Goal: Navigation & Orientation: Understand site structure

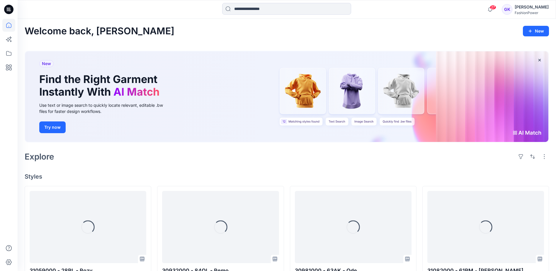
click at [260, 7] on input at bounding box center [286, 9] width 129 height 12
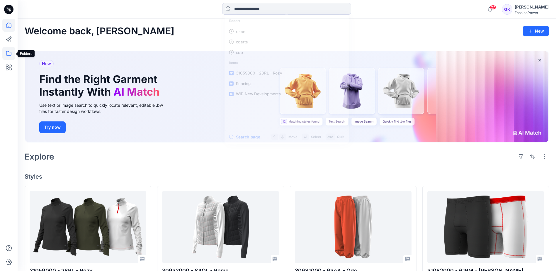
click at [13, 54] on icon at bounding box center [8, 53] width 13 height 13
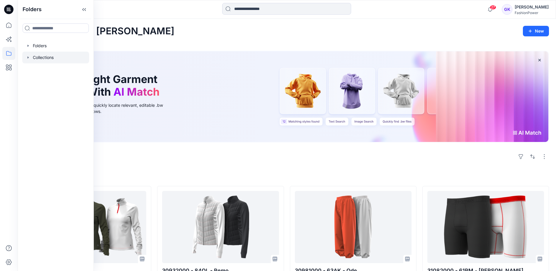
click at [27, 56] on icon "button" at bounding box center [28, 57] width 5 height 5
click at [28, 47] on icon "button" at bounding box center [28, 46] width 1 height 2
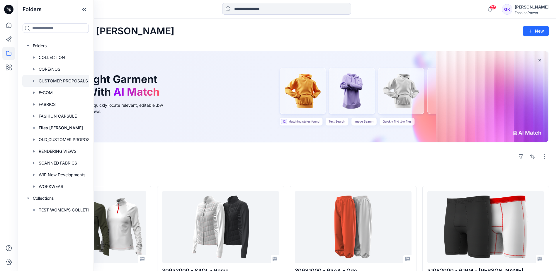
click at [34, 81] on icon "button" at bounding box center [33, 81] width 1 height 2
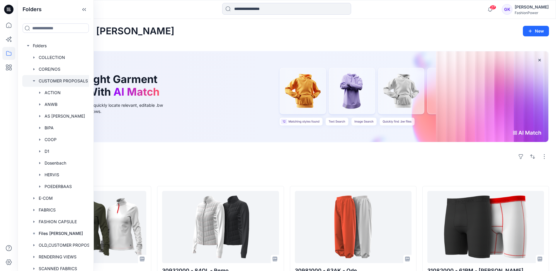
click at [34, 81] on icon "button" at bounding box center [34, 80] width 2 height 1
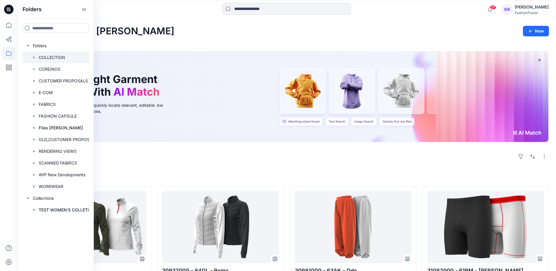
click at [32, 58] on icon "button" at bounding box center [34, 57] width 5 height 5
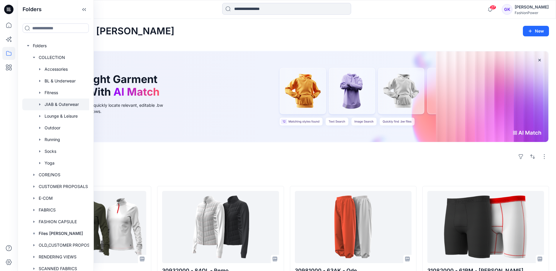
click at [40, 104] on icon "button" at bounding box center [39, 104] width 1 height 2
click at [52, 105] on div at bounding box center [61, 104] width 79 height 12
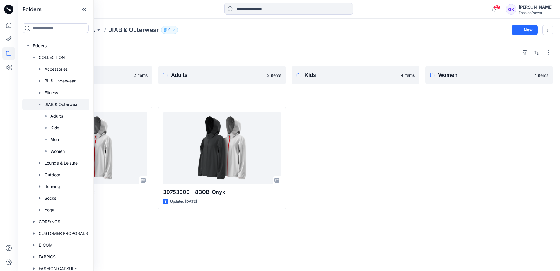
click at [341, 120] on div at bounding box center [356, 158] width 128 height 103
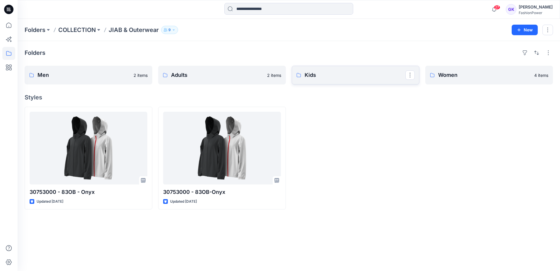
click at [354, 72] on p "Kids" at bounding box center [355, 75] width 101 height 8
click at [234, 79] on p "Adults" at bounding box center [221, 75] width 101 height 8
click at [97, 69] on link "Men" at bounding box center [89, 75] width 128 height 19
click at [445, 76] on p "Women" at bounding box center [488, 75] width 101 height 8
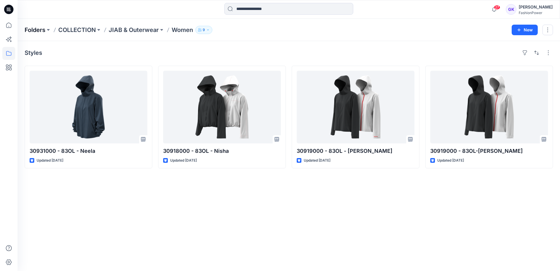
click at [39, 30] on p "Folders" at bounding box center [35, 30] width 21 height 8
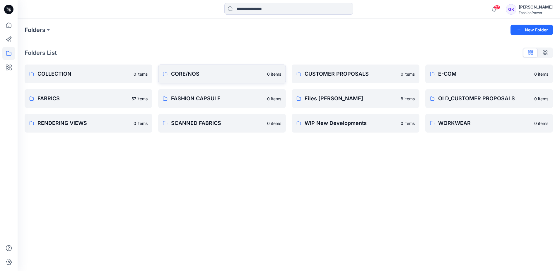
click at [234, 74] on p "CORE/NOS" at bounding box center [217, 74] width 93 height 8
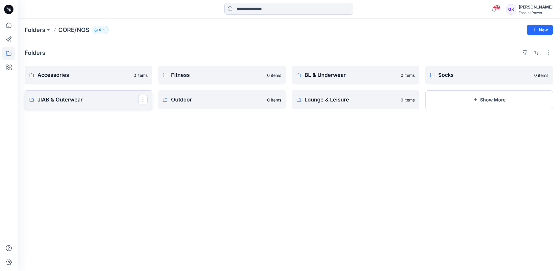
click at [107, 95] on link "JIAB & Outerwear" at bounding box center [89, 99] width 128 height 19
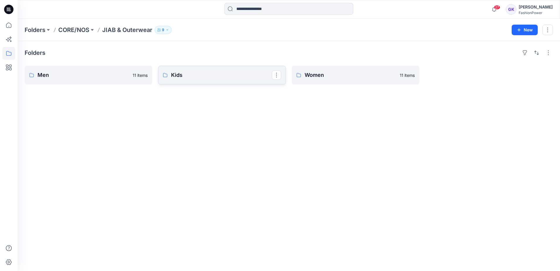
click at [193, 76] on p "Kids" at bounding box center [221, 75] width 101 height 8
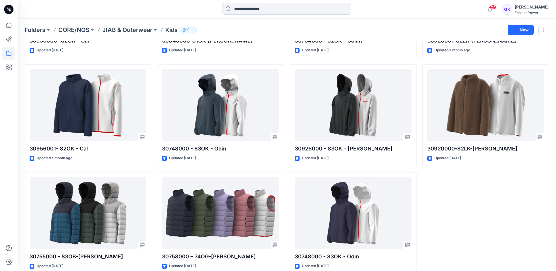
scroll to position [120, 0]
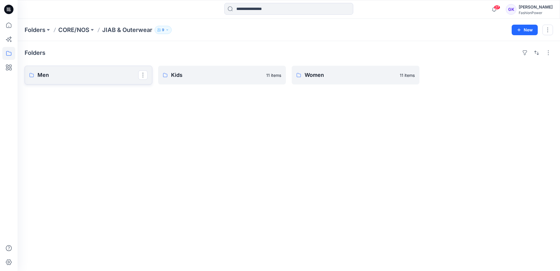
click at [87, 74] on p "Men" at bounding box center [88, 75] width 101 height 8
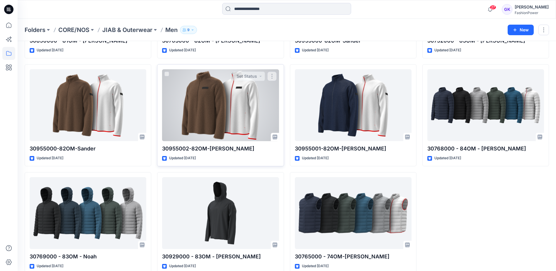
scroll to position [120, 0]
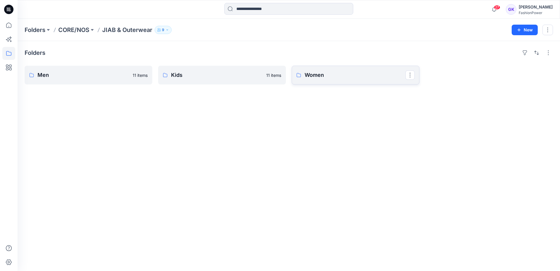
click at [359, 75] on p "Women" at bounding box center [355, 75] width 101 height 8
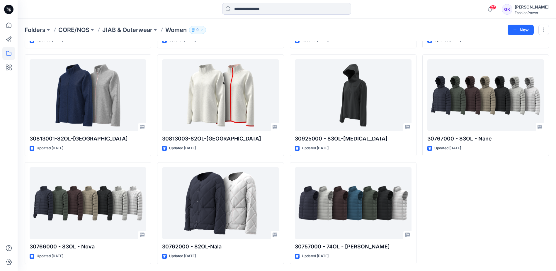
scroll to position [120, 0]
